Goal: Find specific page/section: Find specific page/section

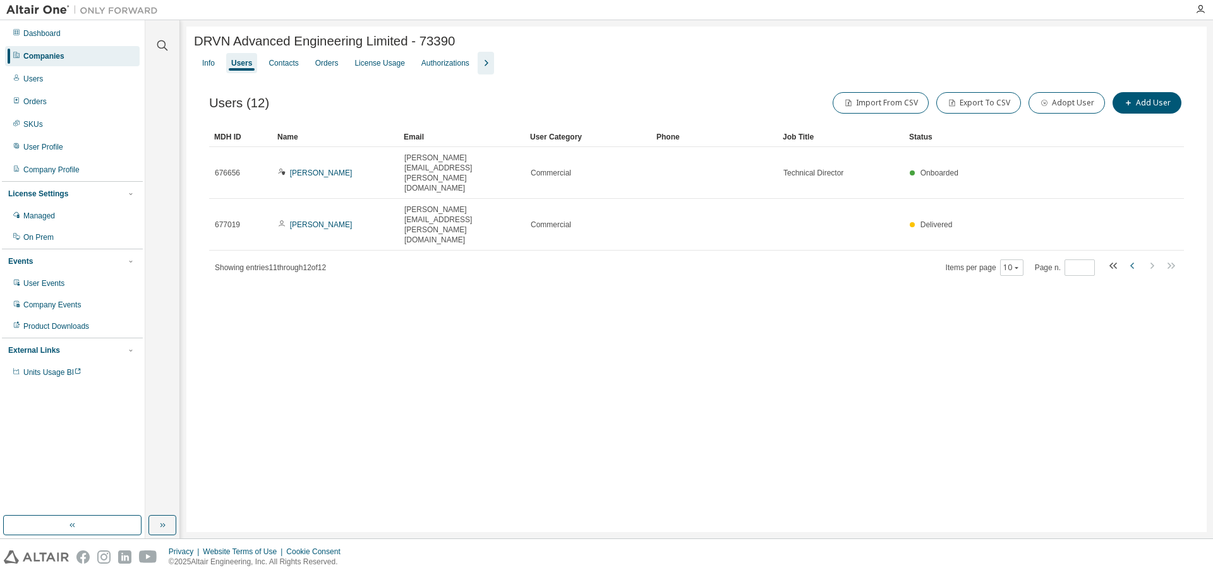
click at [1133, 258] on icon "button" at bounding box center [1132, 265] width 15 height 15
type input "*"
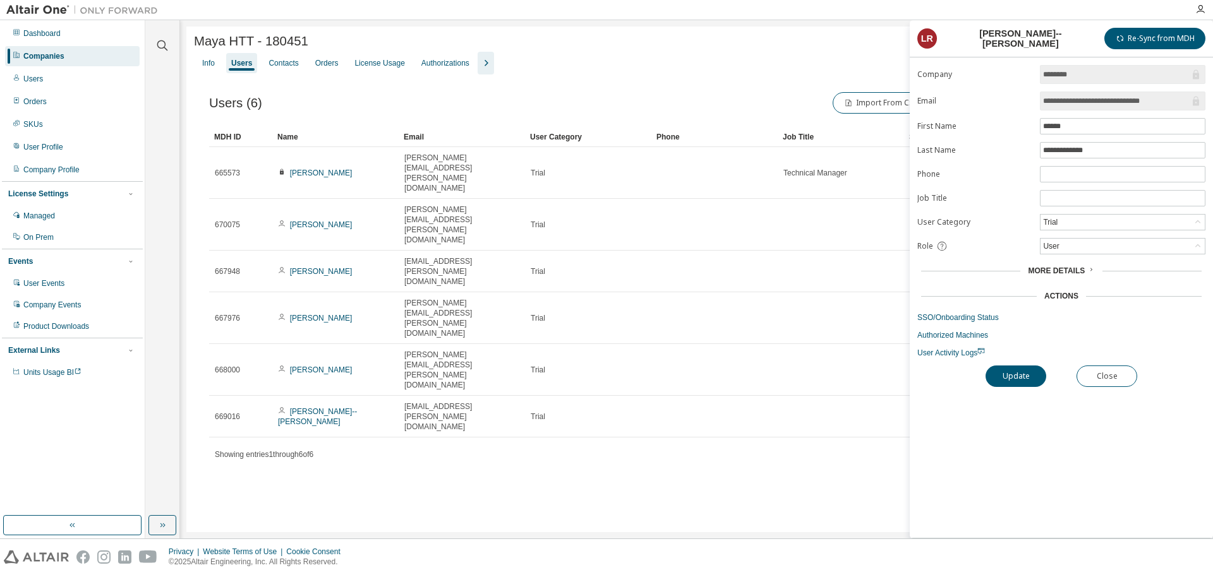
click at [285, 398] on div "[PERSON_NAME] HTT - 180451 Clear Load Save Save As Field Operator Value Select …" at bounding box center [696, 280] width 1020 height 506
click at [1083, 376] on button "Close" at bounding box center [1106, 376] width 61 height 21
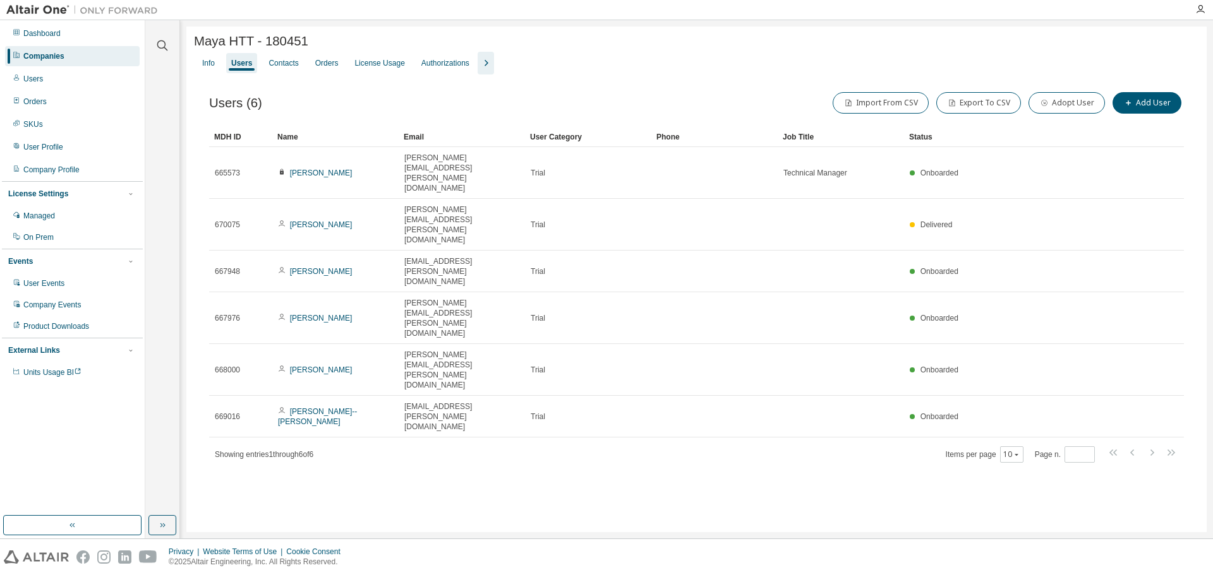
click at [818, 404] on div "[PERSON_NAME] HTT - 180451 Clear Load Save Save As Field Operator Value Select …" at bounding box center [696, 280] width 1020 height 506
click at [412, 347] on div "[PERSON_NAME] HTT - 180451 Clear Load Save Save As Field Operator Value Select …" at bounding box center [696, 280] width 1020 height 506
